Goal: Task Accomplishment & Management: Manage account settings

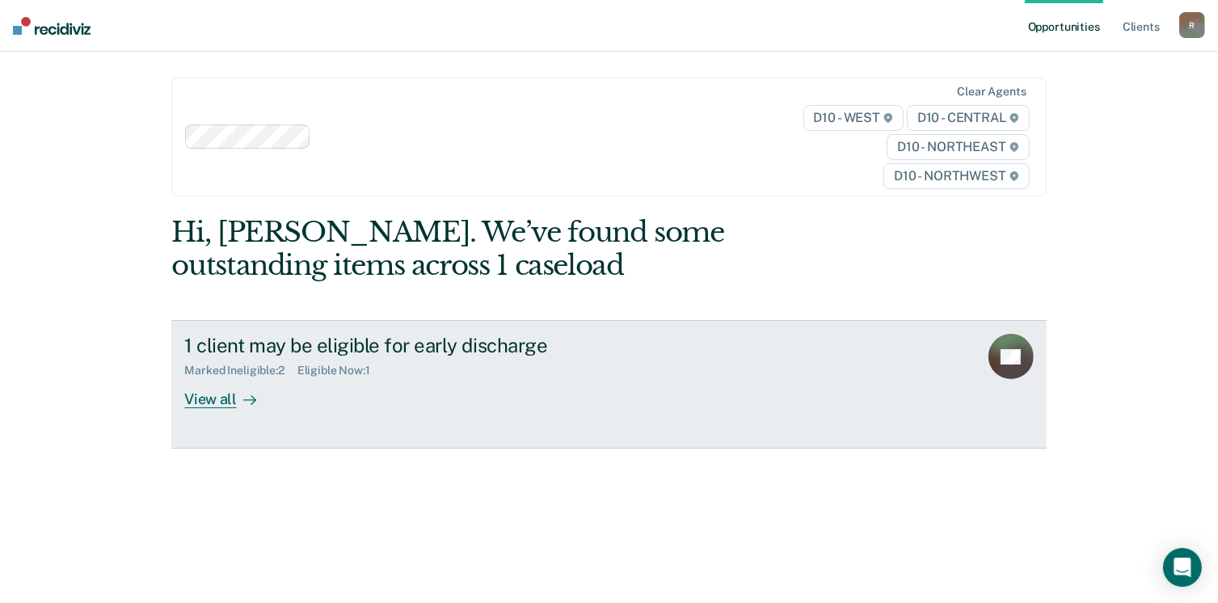
click at [212, 402] on div "View all" at bounding box center [229, 393] width 90 height 32
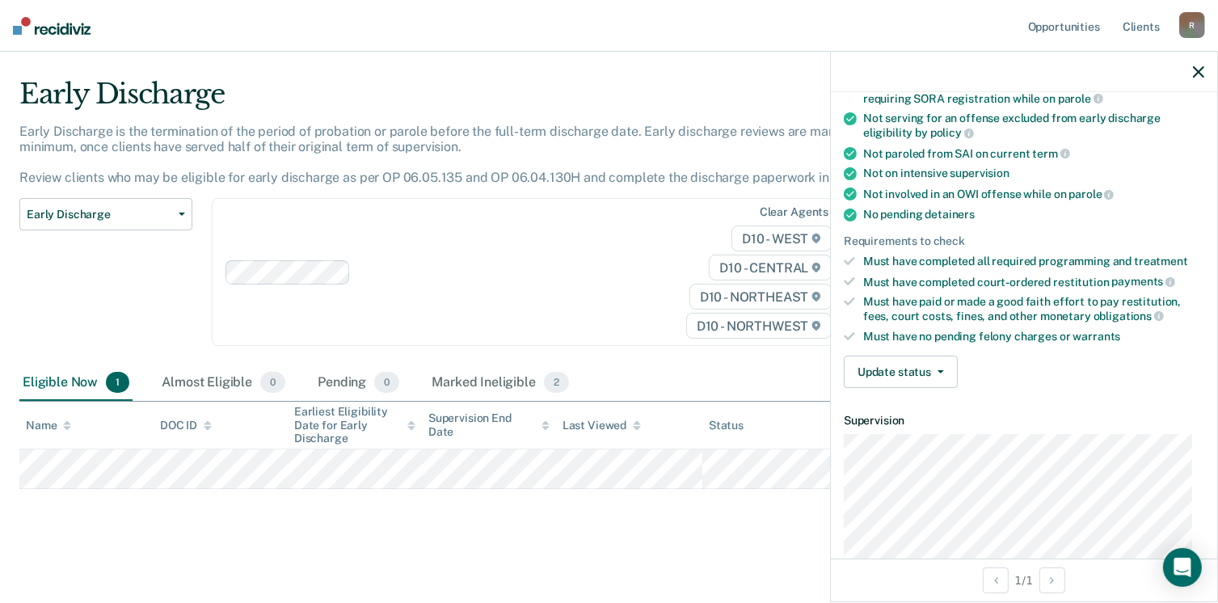
scroll to position [242, 0]
click at [934, 372] on button "Update status" at bounding box center [900, 371] width 114 height 32
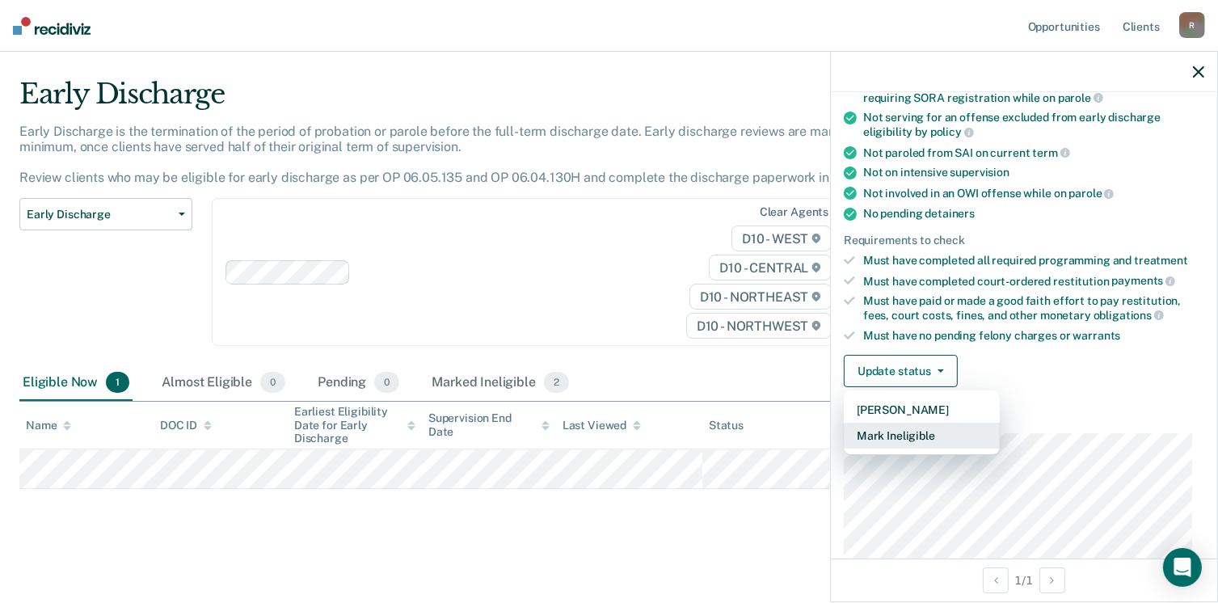
click at [911, 434] on button "Mark Ineligible" at bounding box center [921, 436] width 156 height 26
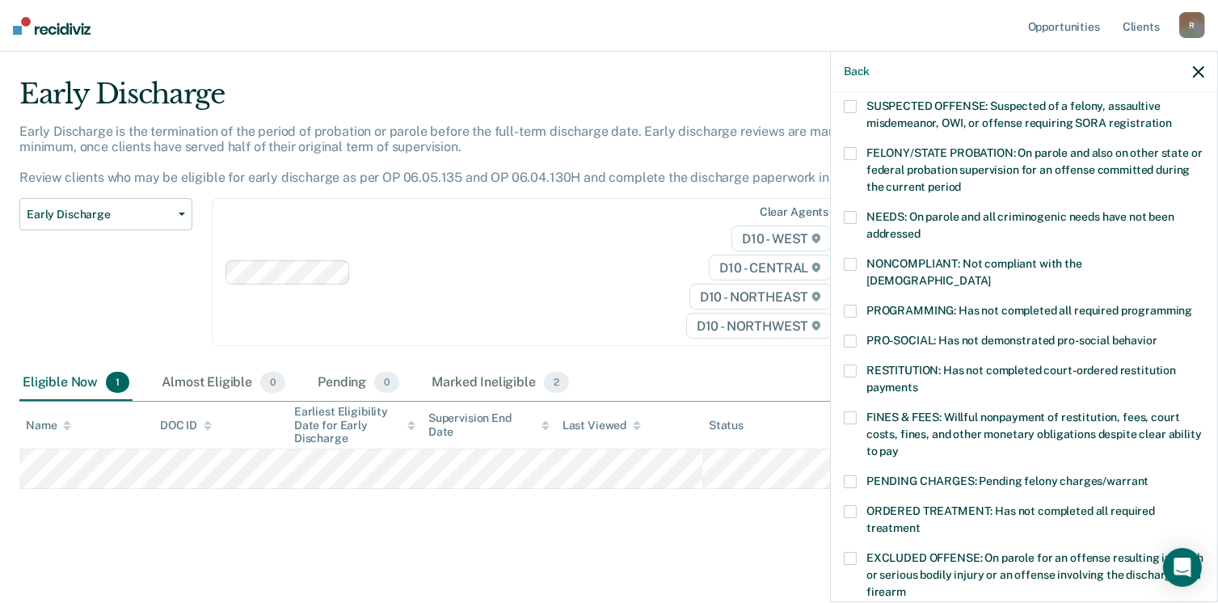
scroll to position [81, 0]
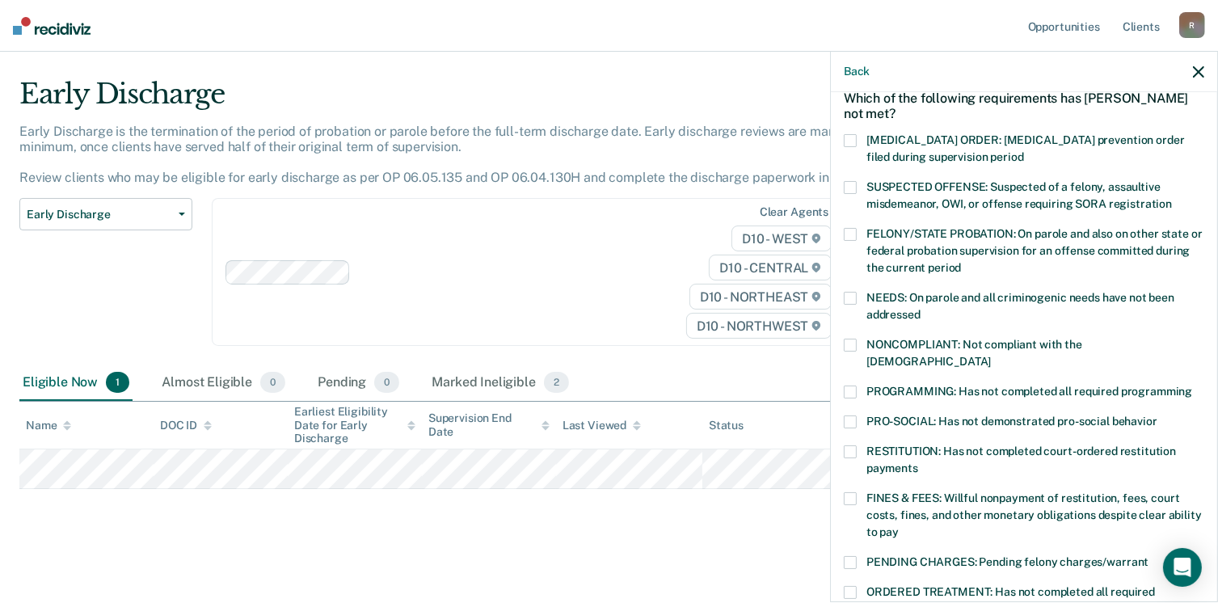
click at [848, 339] on span at bounding box center [849, 345] width 13 height 13
click at [991, 355] on input "NONCOMPLIANT: Not compliant with the [DEMOGRAPHIC_DATA]" at bounding box center [991, 355] width 0 height 0
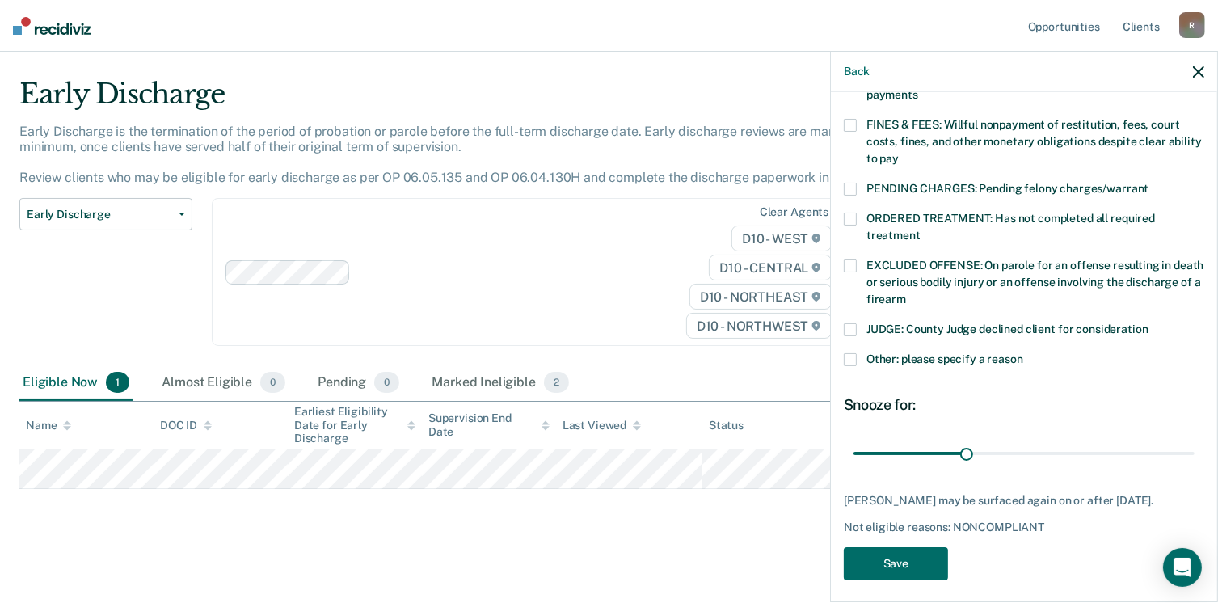
scroll to position [459, 0]
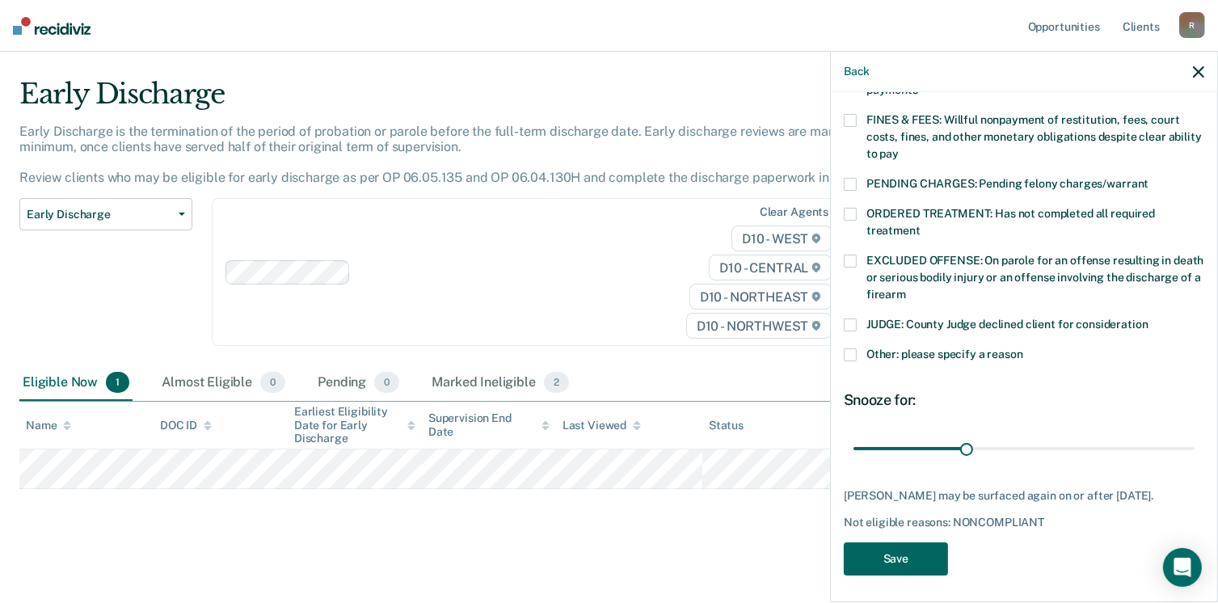
click at [899, 546] on button "Save" at bounding box center [895, 558] width 104 height 33
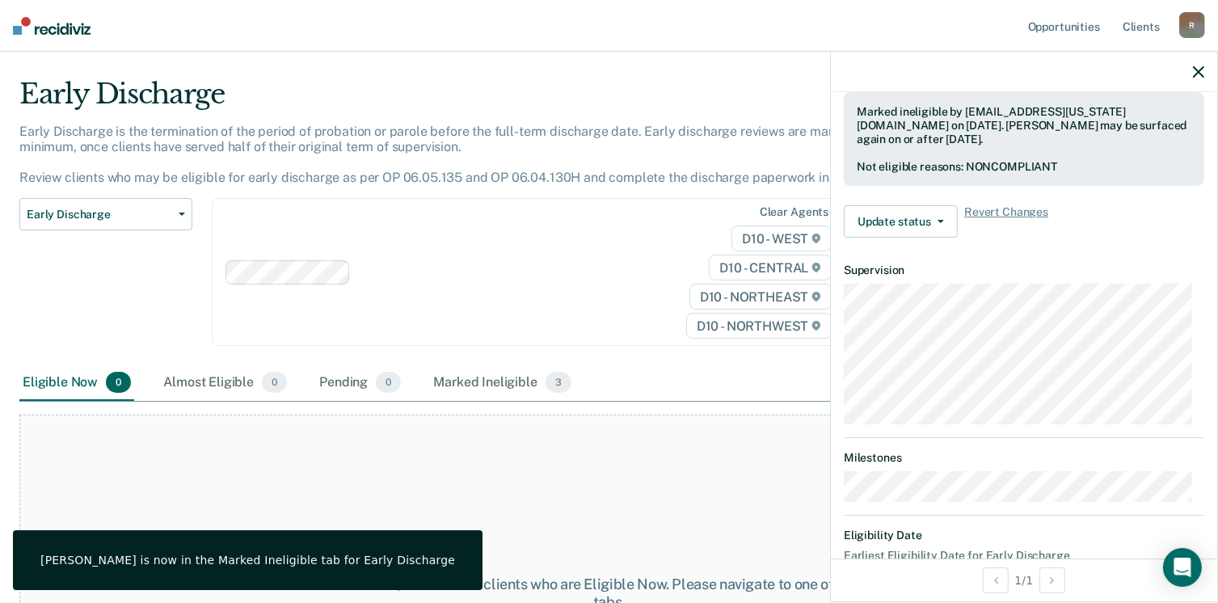
scroll to position [540, 0]
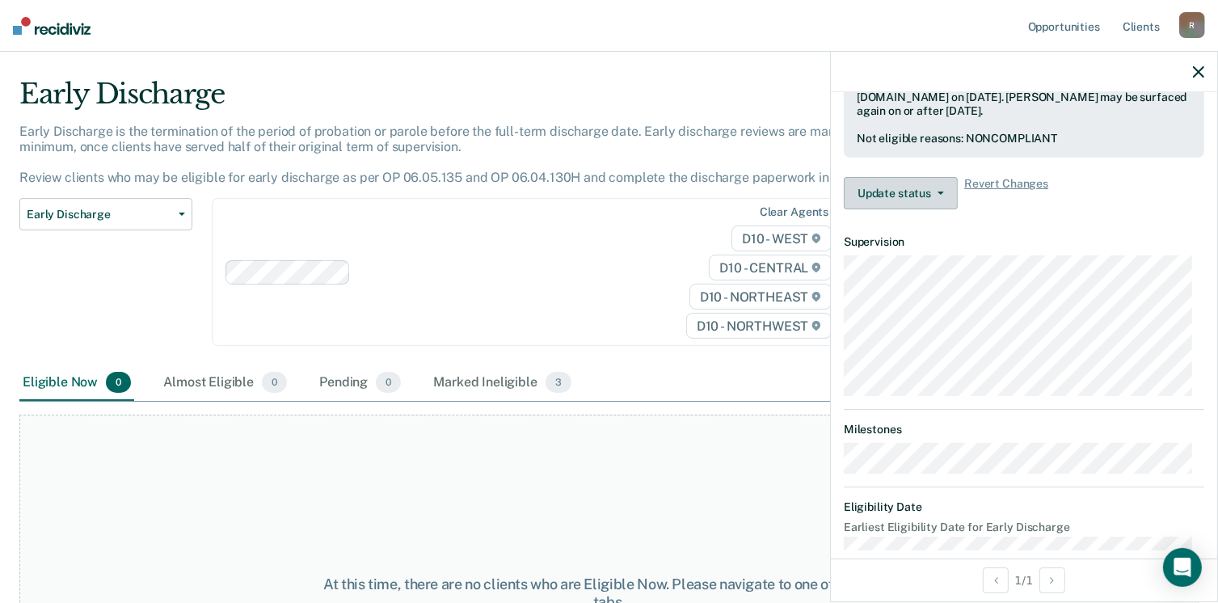
click at [944, 195] on button "Update status" at bounding box center [900, 193] width 114 height 32
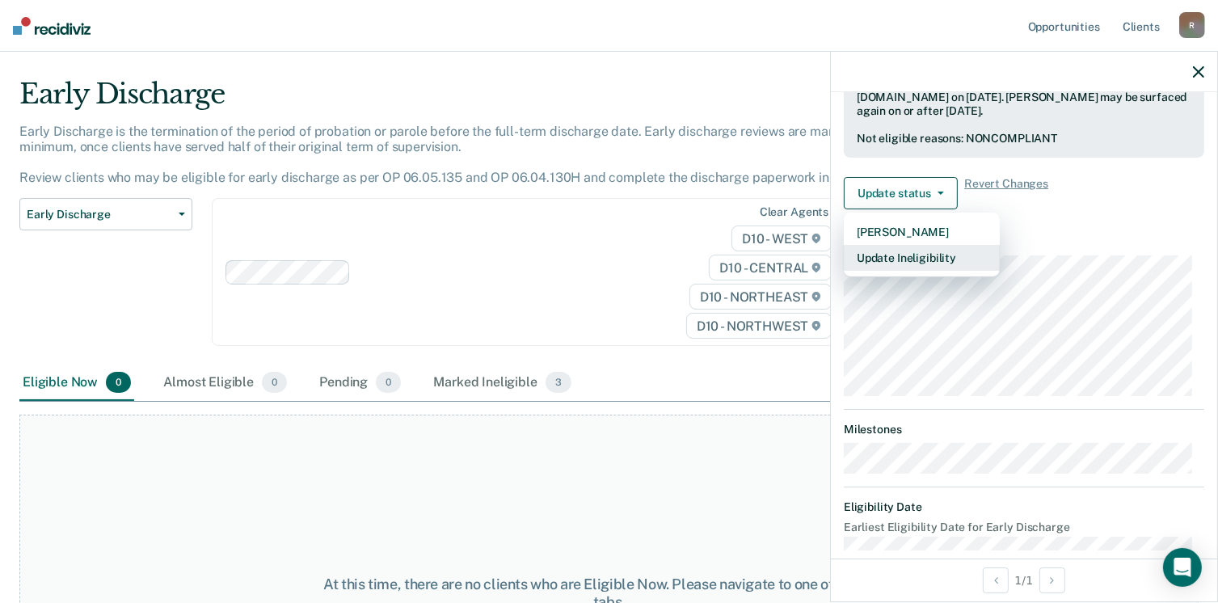
click at [924, 259] on button "Update Ineligibility" at bounding box center [921, 258] width 156 height 26
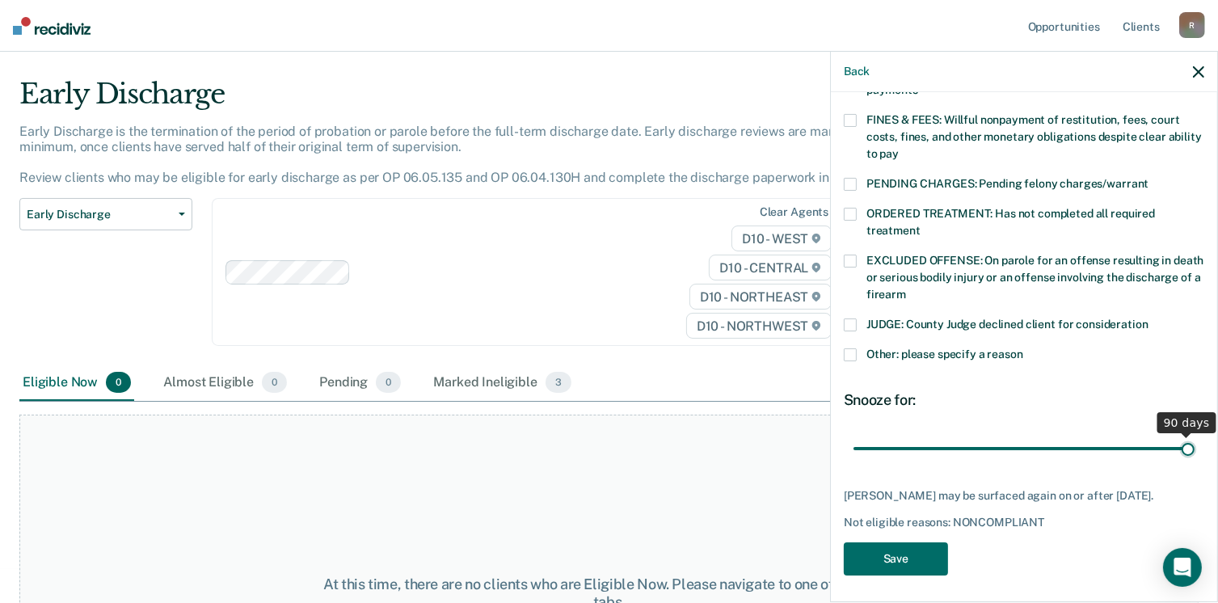
drag, startPoint x: 965, startPoint y: 431, endPoint x: 1187, endPoint y: 429, distance: 222.2
type input "90"
click at [1187, 435] on input "range" at bounding box center [1023, 449] width 341 height 28
click at [920, 557] on button "Save" at bounding box center [895, 558] width 104 height 33
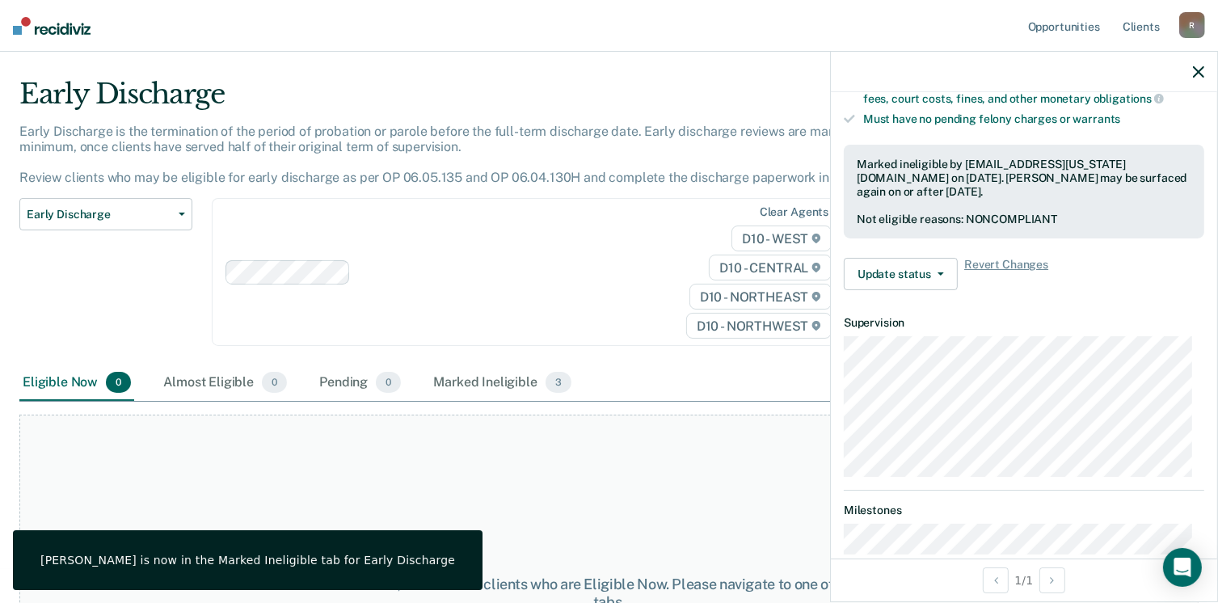
click at [646, 447] on div "At this time, there are no clients who are Eligible Now. Please navigate to one…" at bounding box center [608, 592] width 1179 height 357
click at [1197, 72] on icon "button" at bounding box center [1198, 71] width 11 height 11
